Goal: Task Accomplishment & Management: Manage account settings

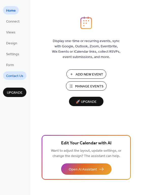
click at [10, 75] on span "Contact Us" at bounding box center [14, 75] width 17 height 5
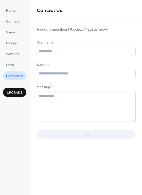
click at [10, 60] on ul "Home Connect Views Design Settings Form Contact Us" at bounding box center [14, 43] width 23 height 74
click at [11, 65] on span "Form" at bounding box center [10, 64] width 8 height 5
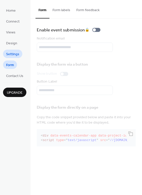
click at [11, 53] on span "Settings" at bounding box center [12, 54] width 13 height 5
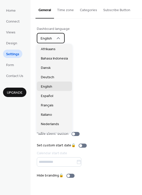
click at [56, 35] on div "English" at bounding box center [51, 38] width 28 height 10
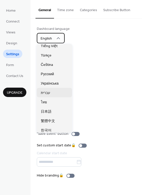
scroll to position [126, 0]
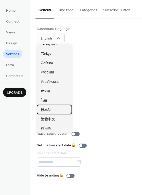
click at [56, 111] on div "日本語" at bounding box center [54, 109] width 35 height 9
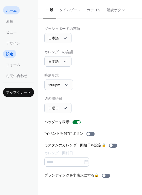
click at [15, 10] on span "ホーム" at bounding box center [11, 10] width 11 height 5
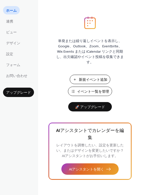
click at [101, 93] on span "イベント一覧を管理" at bounding box center [93, 91] width 32 height 5
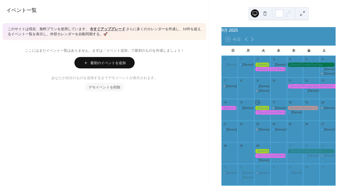
click at [291, 110] on div at bounding box center [303, 108] width 33 height 4
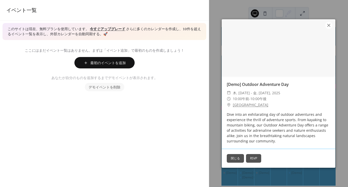
click at [237, 160] on button "閉じる" at bounding box center [235, 158] width 17 height 9
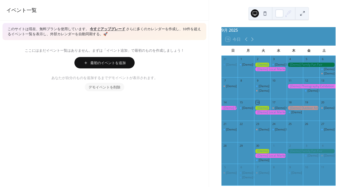
click at [115, 88] on span "デモイベントを削除" at bounding box center [105, 87] width 32 height 5
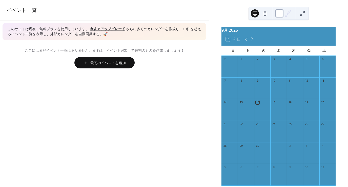
click at [278, 14] on div at bounding box center [279, 13] width 8 height 8
click at [317, 52] on div "土" at bounding box center [323, 51] width 15 height 10
click at [316, 38] on div "16 今日" at bounding box center [278, 39] width 114 height 12
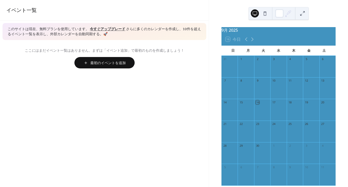
click at [316, 38] on div "16 今日" at bounding box center [278, 39] width 114 height 12
click at [241, 33] on div "9月 2025" at bounding box center [278, 30] width 114 height 6
drag, startPoint x: 241, startPoint y: 36, endPoint x: 265, endPoint y: 25, distance: 25.6
click at [264, 25] on div "9月 2025 16 今日 日 月 火 水 木 金 土 31 1 2 3 4 5 6 7 8 9 10 11 12 13 14 15 16 17 18 19 …" at bounding box center [278, 93] width 139 height 187
click at [265, 38] on div "16 今日" at bounding box center [278, 39] width 114 height 12
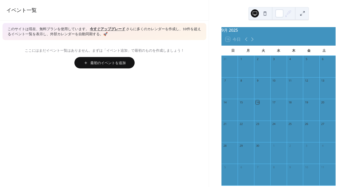
click at [268, 127] on div "23" at bounding box center [262, 123] width 16 height 7
click at [262, 105] on div "16" at bounding box center [262, 102] width 16 height 7
click at [260, 80] on div "9" at bounding box center [262, 80] width 16 height 7
click at [262, 62] on div "2" at bounding box center [262, 59] width 16 height 7
click at [258, 59] on div "2" at bounding box center [262, 59] width 16 height 7
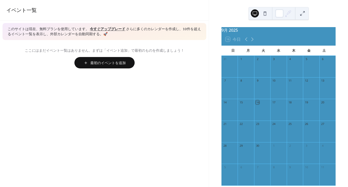
click at [258, 61] on div "2" at bounding box center [257, 59] width 4 height 4
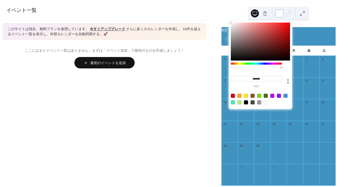
click at [279, 13] on div at bounding box center [279, 13] width 8 height 8
click at [289, 66] on div at bounding box center [287, 65] width 6 height 6
click at [279, 94] on div at bounding box center [279, 96] width 4 height 4
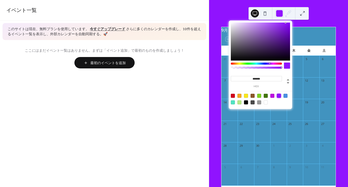
click at [264, 101] on div at bounding box center [266, 102] width 4 height 4
type input "*******"
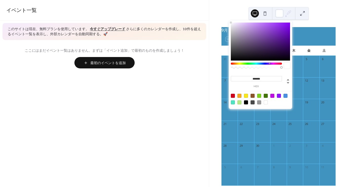
click at [319, 71] on div at bounding box center [327, 68] width 16 height 13
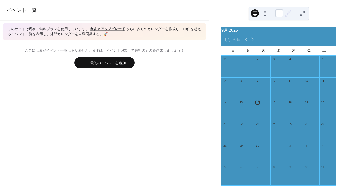
click at [296, 43] on div "16 今日" at bounding box center [278, 39] width 114 height 12
click at [233, 37] on div "16 今日" at bounding box center [278, 39] width 114 height 12
click at [229, 41] on div "16 今日" at bounding box center [232, 39] width 15 height 5
click at [246, 38] on div "16 今日" at bounding box center [278, 39] width 114 height 12
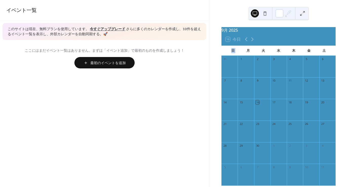
click at [246, 38] on div "16 今日" at bounding box center [278, 39] width 114 height 12
click at [299, 37] on div "16 今日" at bounding box center [278, 39] width 114 height 12
